Goal: Information Seeking & Learning: Learn about a topic

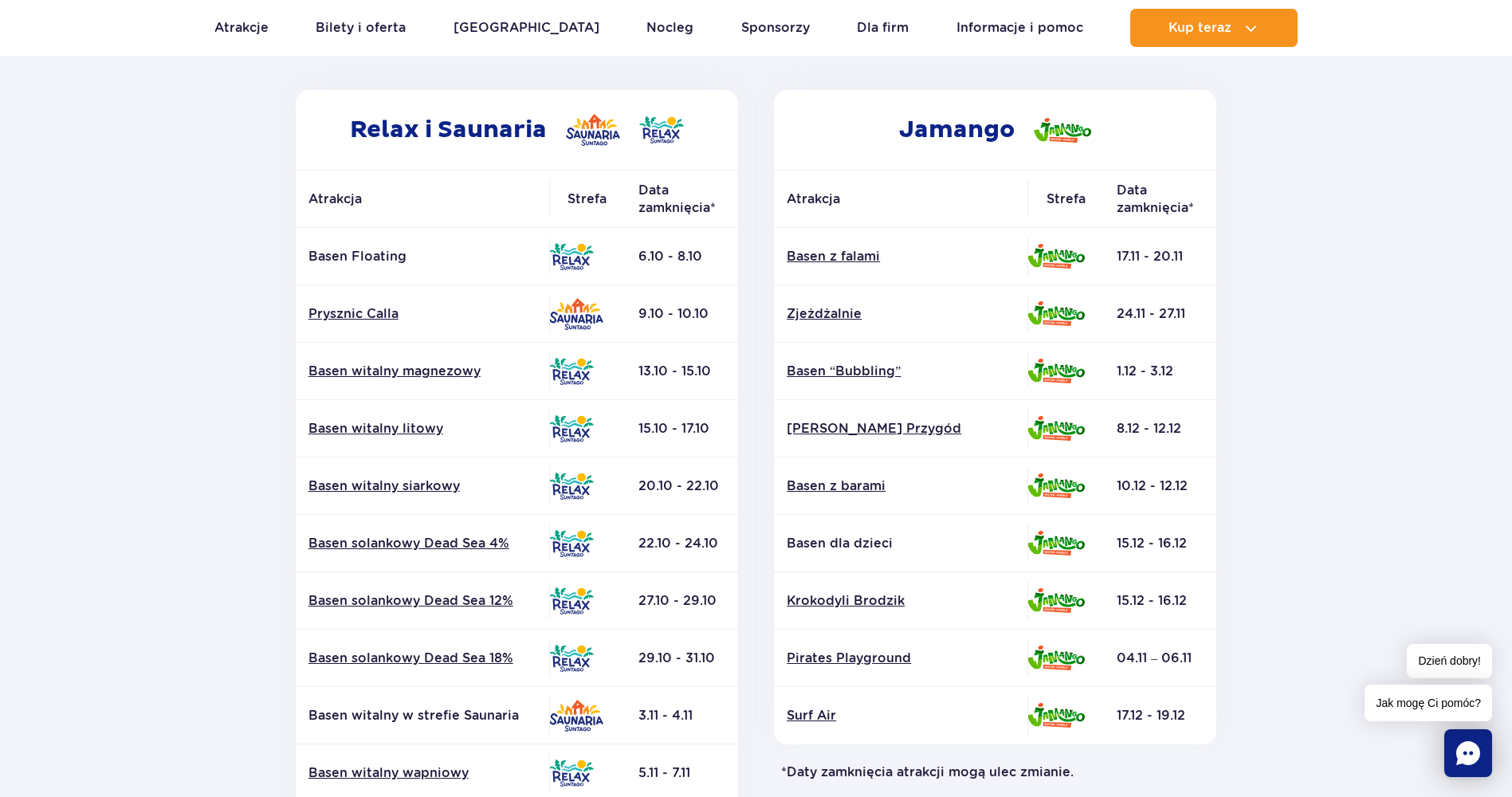
scroll to position [239, 0]
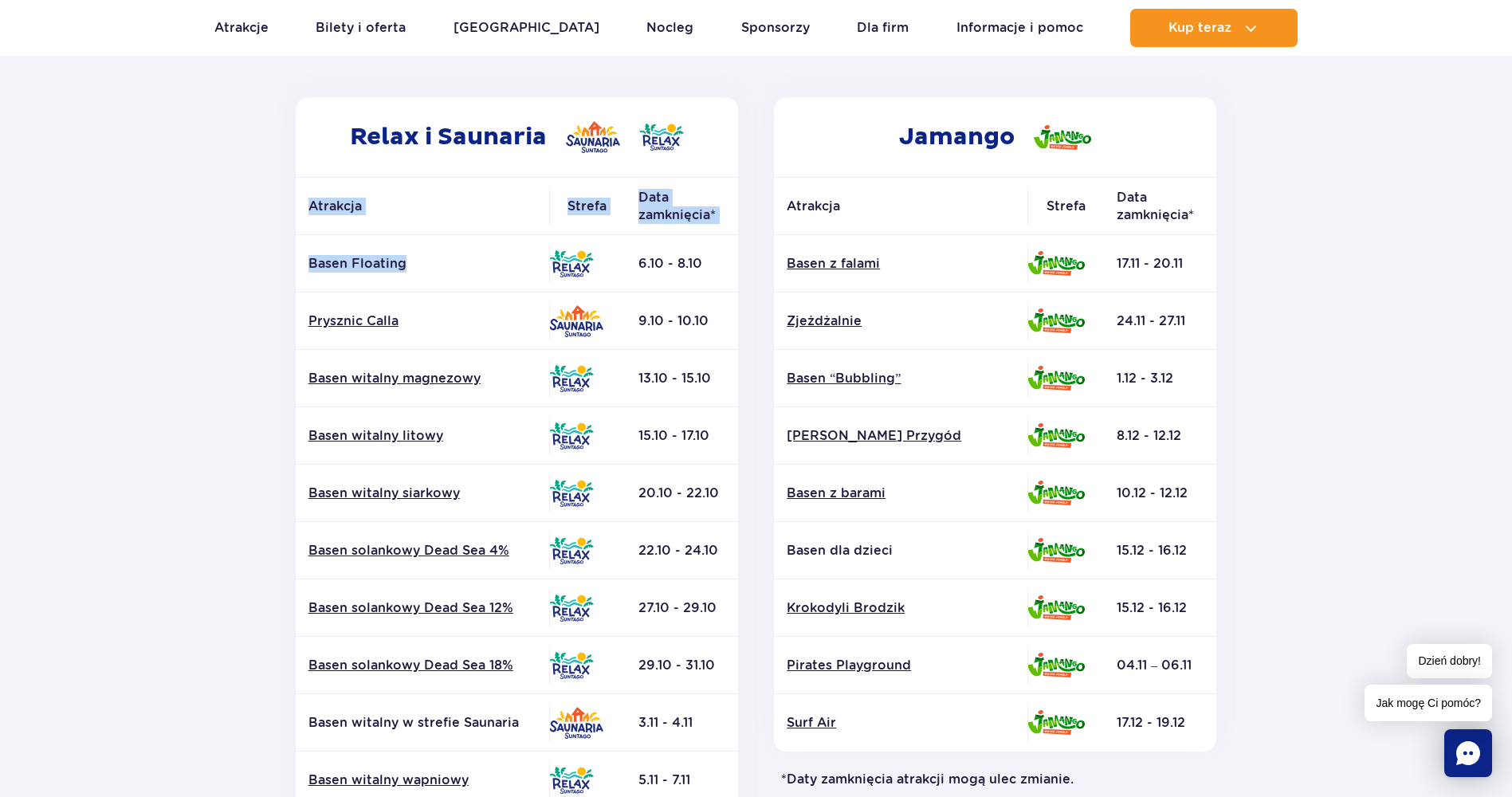
drag, startPoint x: 424, startPoint y: 263, endPoint x: 283, endPoint y: 259, distance: 141.1
click at [283, 259] on div "Relax i Saunaria Atrakcja Strefa Data zamknięcia* Basen Floating" at bounding box center [517, 528] width 479 height 863
click at [575, 266] on img at bounding box center [571, 263] width 45 height 27
click at [364, 257] on p "Basen Floating" at bounding box center [422, 264] width 228 height 18
click at [236, 260] on section "Powrót do strony głównej Harmonogram prac konserwacyjnych 2025 Relax i Saunaria…" at bounding box center [756, 504] width 1512 height 1142
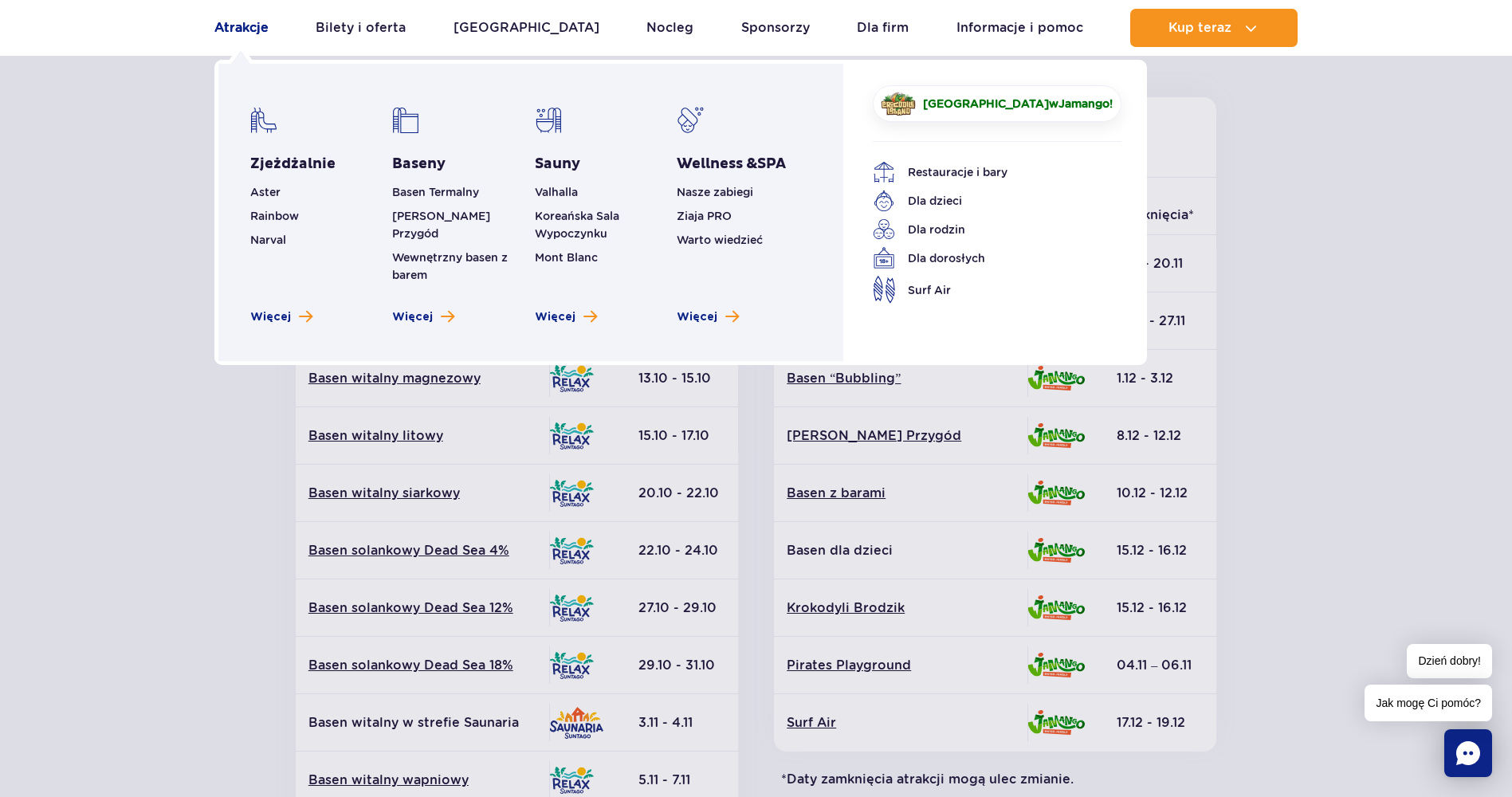
click at [250, 25] on link "Atrakcje" at bounding box center [241, 28] width 54 height 38
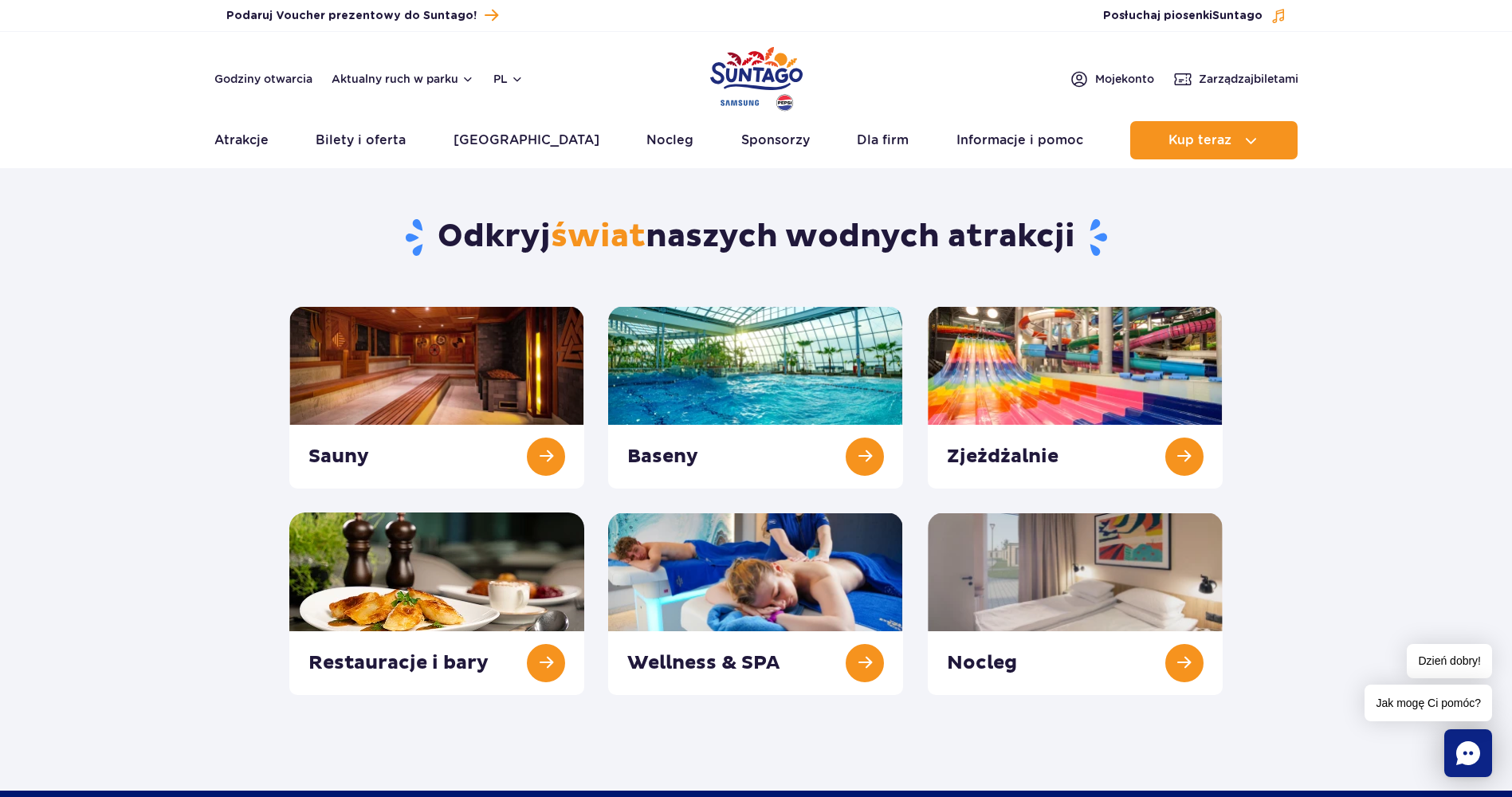
click at [905, 397] on div "Baseny" at bounding box center [756, 397] width 319 height 183
click at [873, 438] on link at bounding box center [756, 397] width 295 height 183
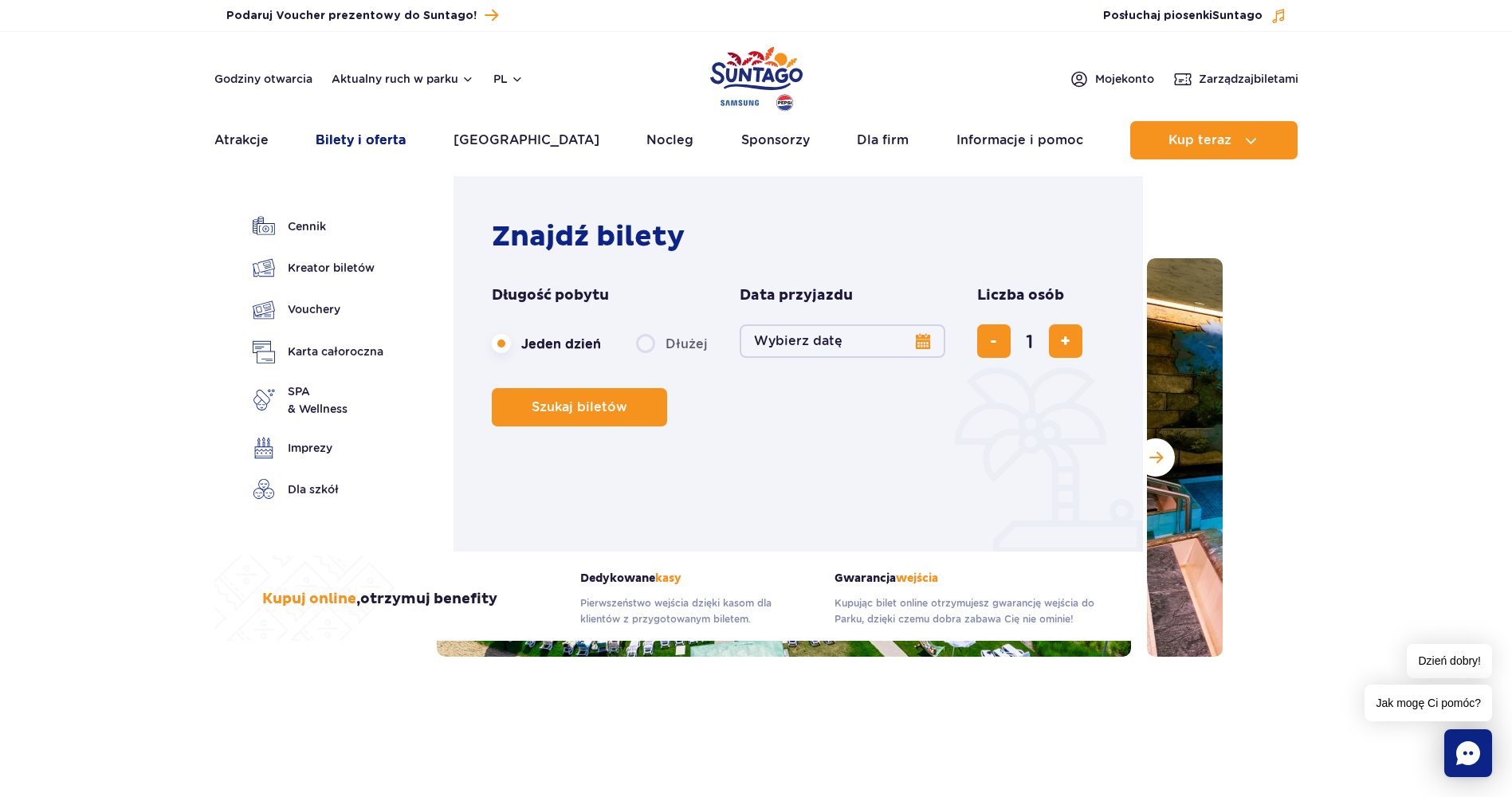
click at [353, 136] on link "Bilety i oferta" at bounding box center [360, 140] width 90 height 38
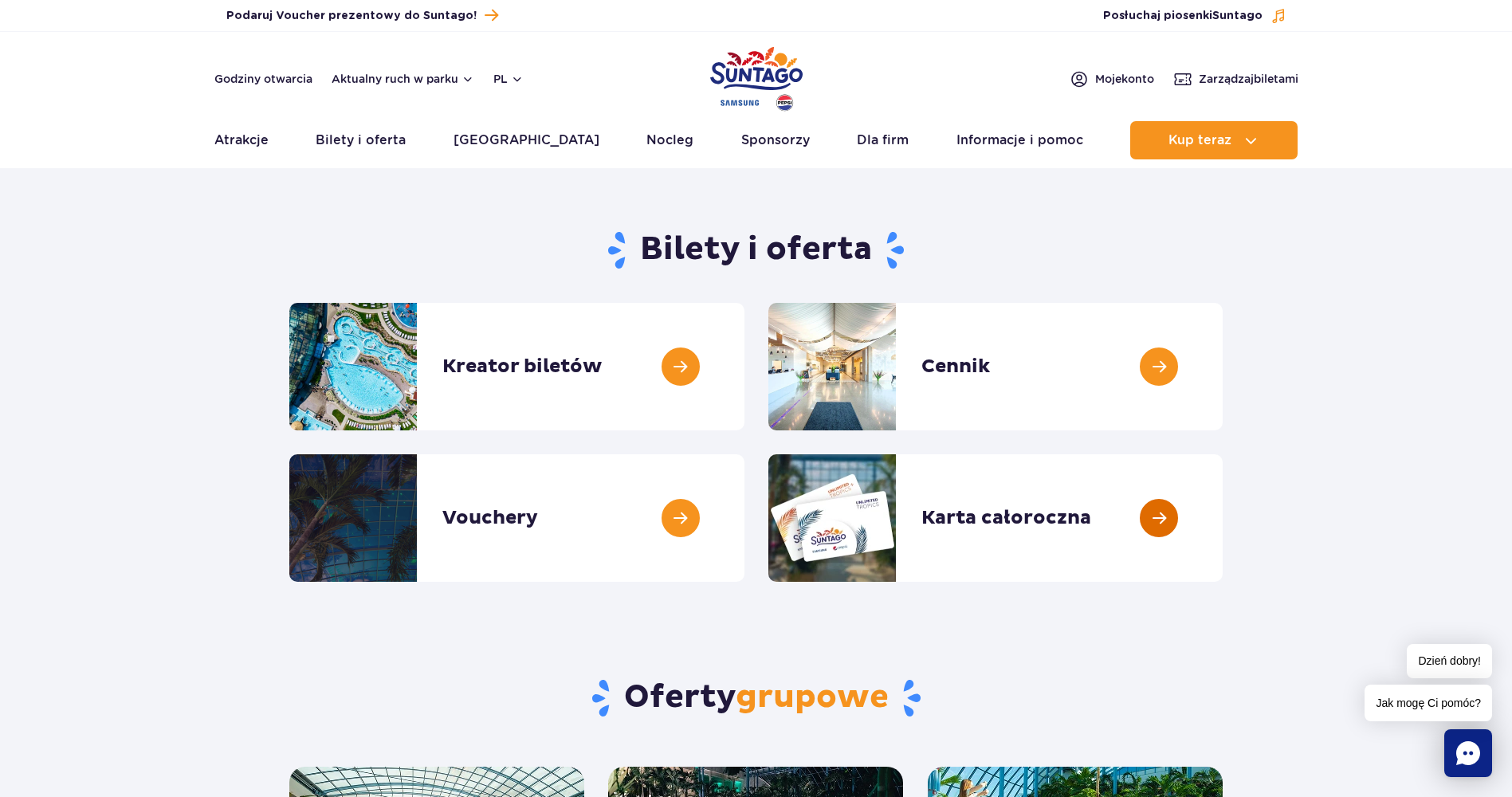
click at [1223, 518] on link at bounding box center [1223, 518] width 0 height 128
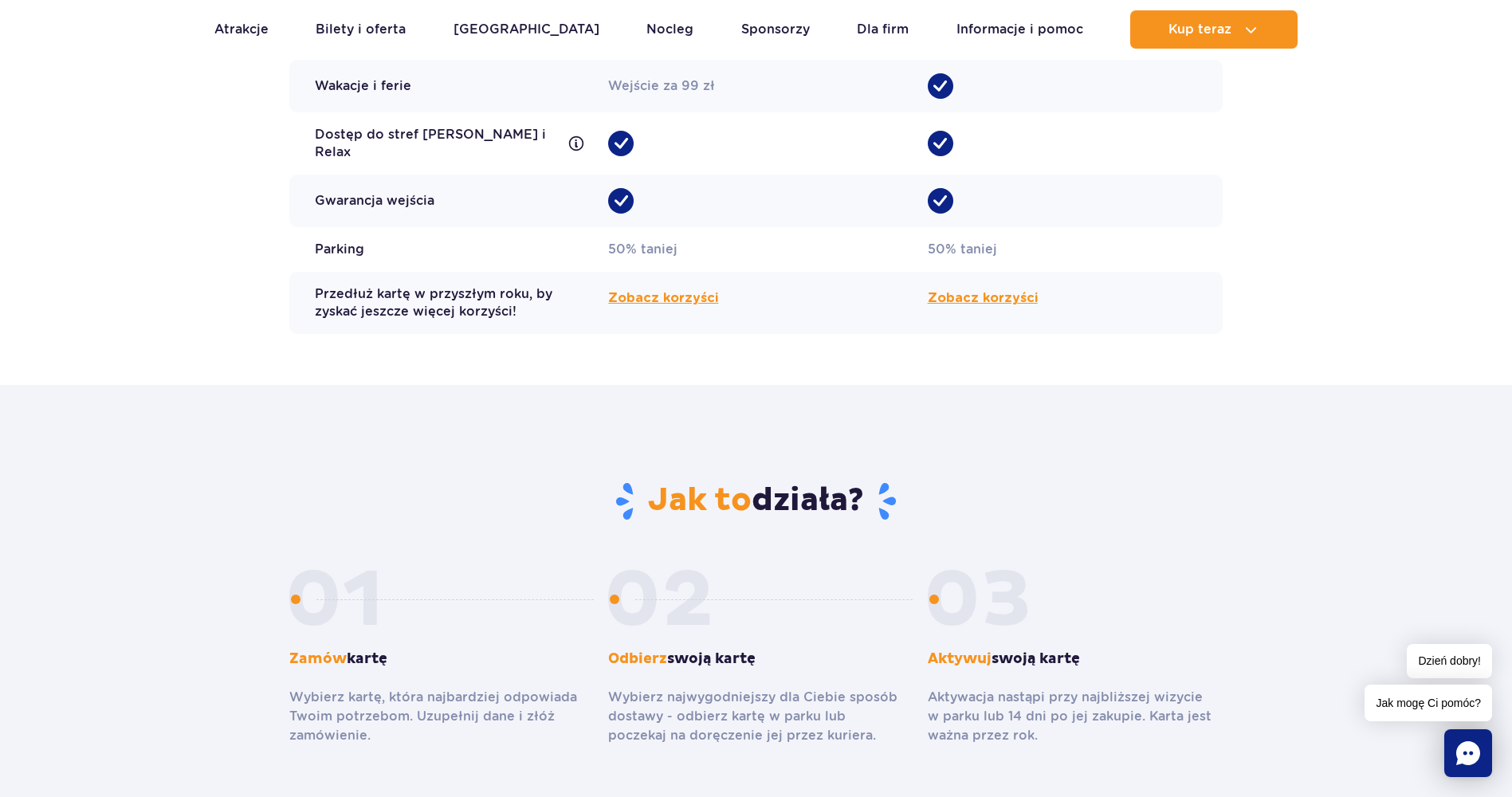
scroll to position [1355, 0]
